Goal: Information Seeking & Learning: Learn about a topic

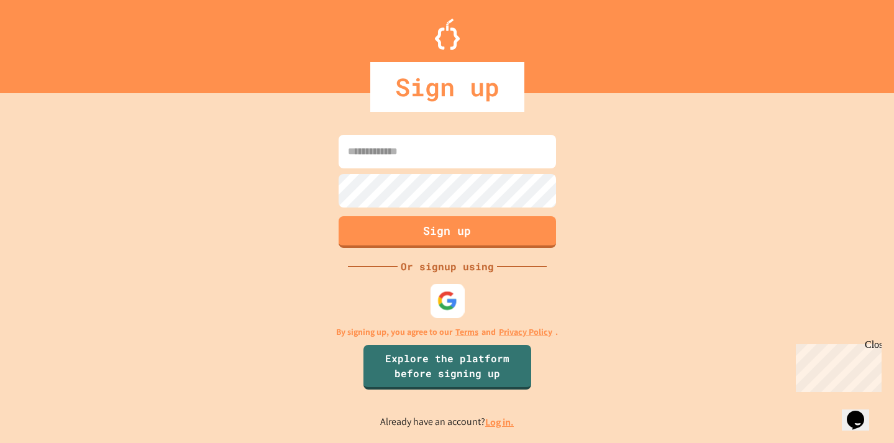
click at [458, 303] on div at bounding box center [447, 300] width 34 height 34
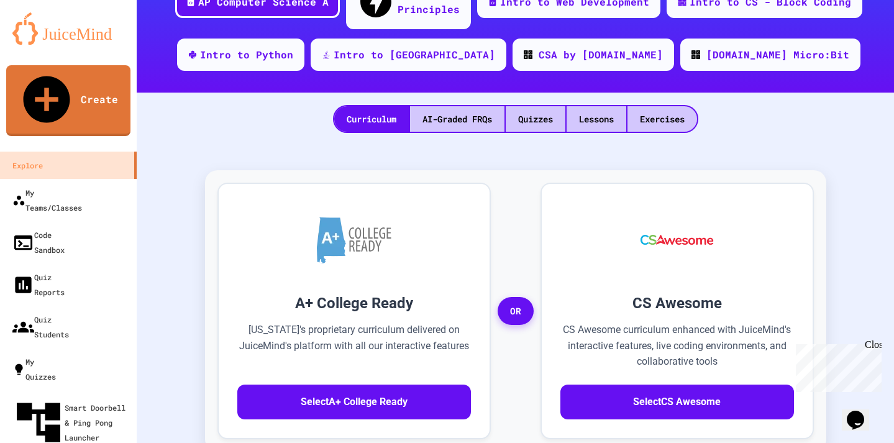
scroll to position [211, 0]
